Goal: Information Seeking & Learning: Learn about a topic

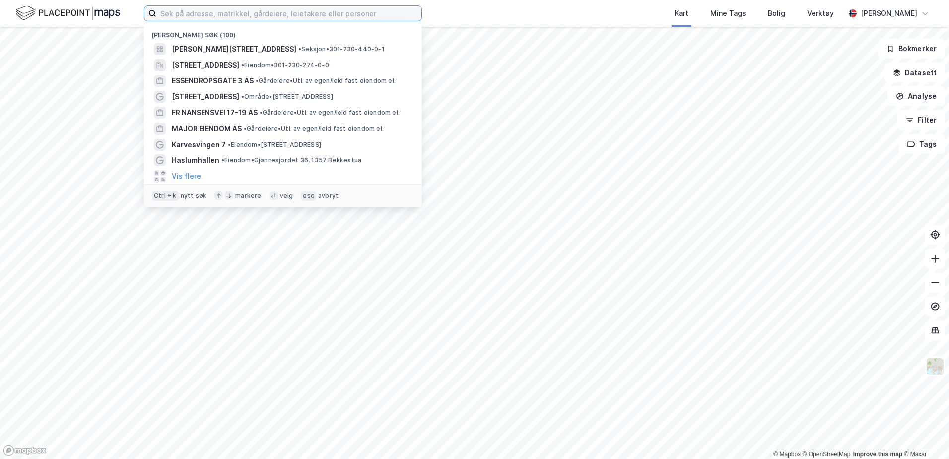
click at [237, 16] on input at bounding box center [288, 13] width 265 height 15
paste input "926 410 601"
type input "926 410 601"
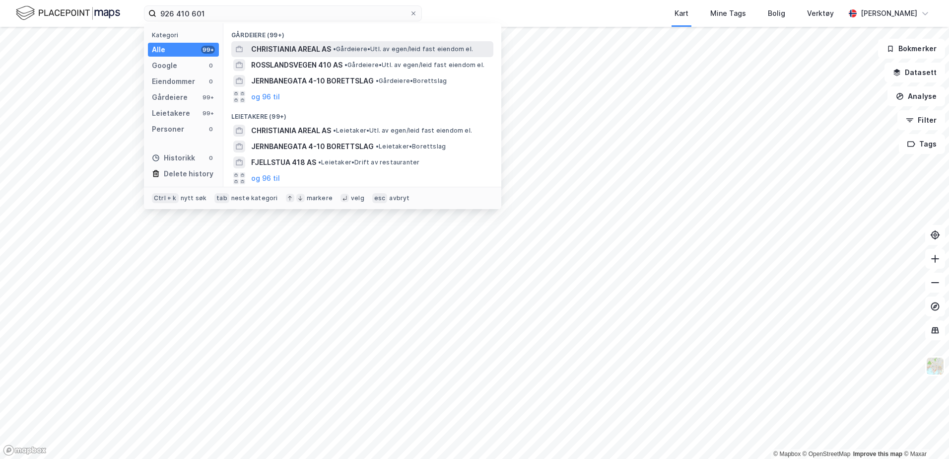
click at [319, 44] on span "CHRISTIANIA AREAL AS" at bounding box center [291, 49] width 80 height 12
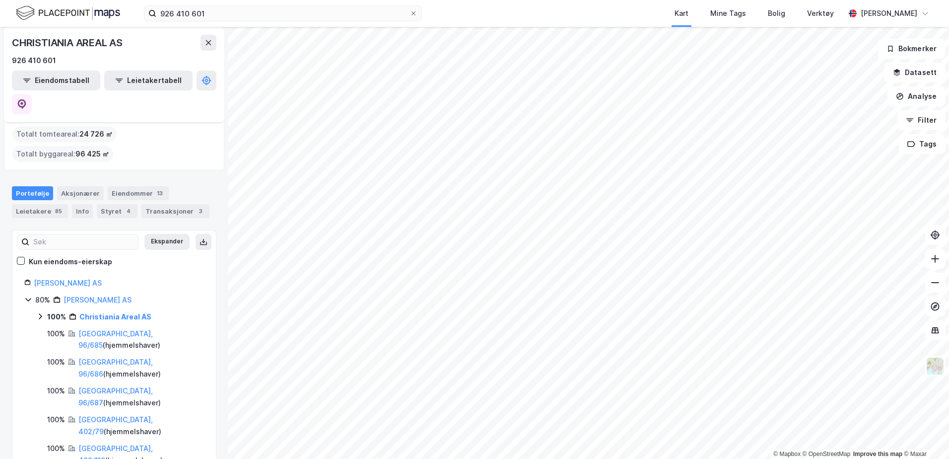
scroll to position [50, 0]
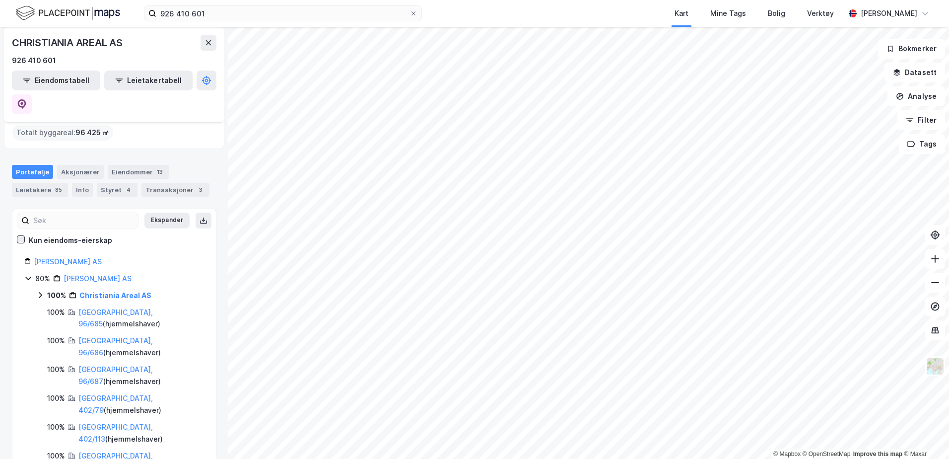
click at [22, 236] on icon at bounding box center [20, 239] width 7 height 7
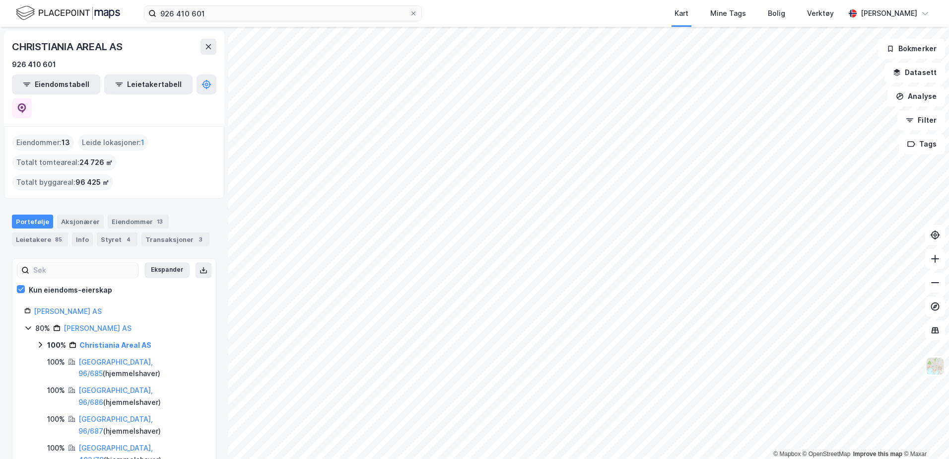
click at [39, 340] on icon at bounding box center [40, 344] width 8 height 8
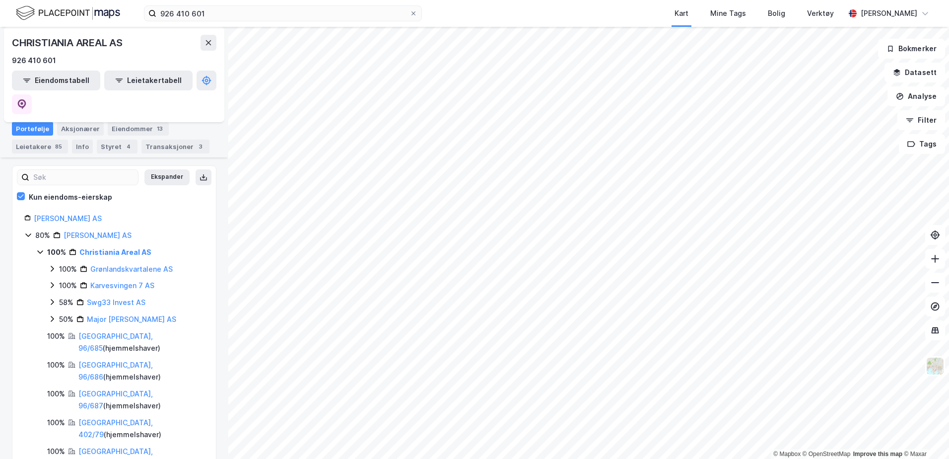
scroll to position [99, 0]
